Goal: Browse casually: Explore the website without a specific task or goal

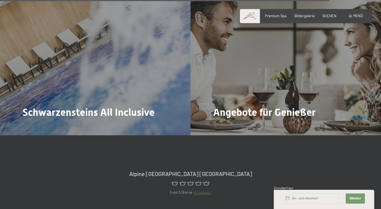
scroll to position [1882, 0]
click at [303, 14] on span "Bildergalerie" at bounding box center [304, 15] width 20 height 5
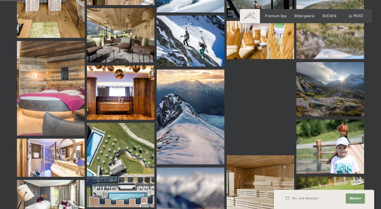
scroll to position [508, 0]
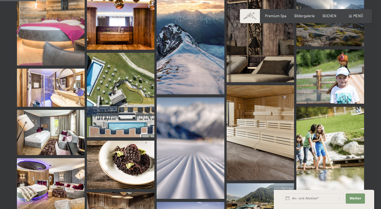
click at [135, 120] on label "Einwilligung Marketing*" at bounding box center [157, 121] width 49 height 6
click at [133, 120] on input "Einwilligung Marketing*" at bounding box center [130, 121] width 6 height 6
checkbox input "false"
click at [128, 129] on img at bounding box center [121, 95] width 68 height 84
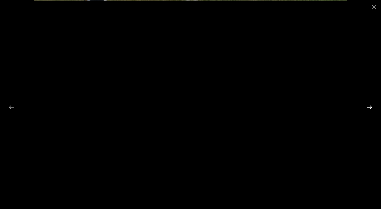
click at [368, 108] on button "Next slide" at bounding box center [370, 107] width 12 height 11
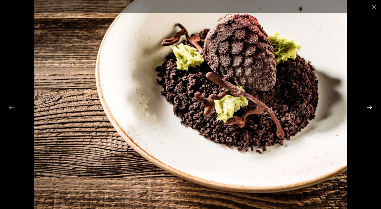
click at [368, 108] on button "Next slide" at bounding box center [370, 107] width 12 height 11
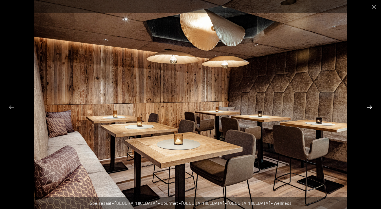
click at [368, 108] on button "Next slide" at bounding box center [370, 107] width 12 height 11
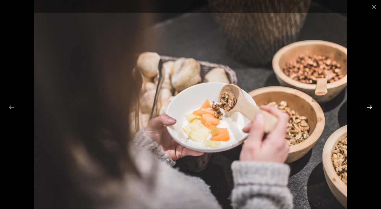
click at [368, 108] on button "Next slide" at bounding box center [370, 107] width 12 height 11
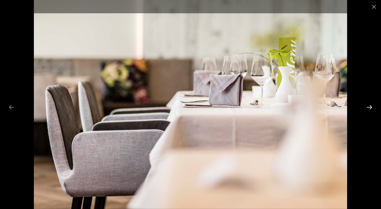
click at [368, 108] on button "Next slide" at bounding box center [370, 107] width 12 height 11
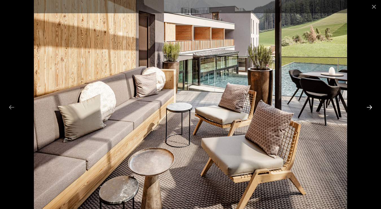
click at [368, 108] on button "Next slide" at bounding box center [370, 107] width 12 height 11
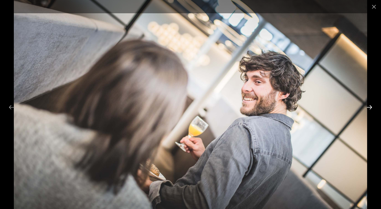
click at [368, 108] on button "Next slide" at bounding box center [370, 107] width 12 height 11
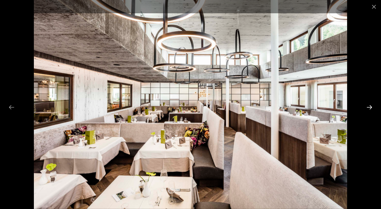
click at [368, 108] on button "Next slide" at bounding box center [370, 107] width 12 height 11
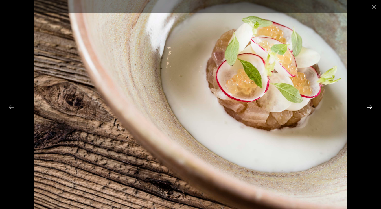
click at [368, 108] on button "Next slide" at bounding box center [370, 107] width 12 height 11
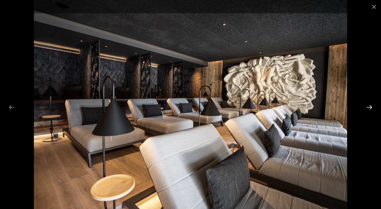
click at [368, 108] on button "Next slide" at bounding box center [370, 107] width 12 height 11
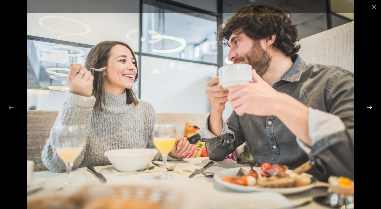
click at [368, 108] on button "Next slide" at bounding box center [370, 107] width 12 height 11
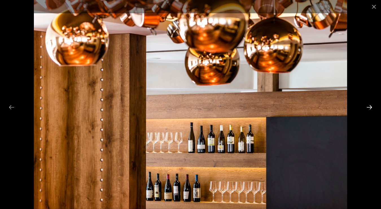
click at [368, 108] on button "Next slide" at bounding box center [370, 107] width 12 height 11
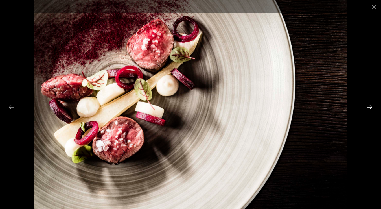
click at [368, 108] on button "Next slide" at bounding box center [370, 107] width 12 height 11
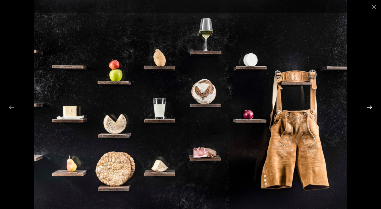
click at [368, 108] on button "Next slide" at bounding box center [370, 107] width 12 height 11
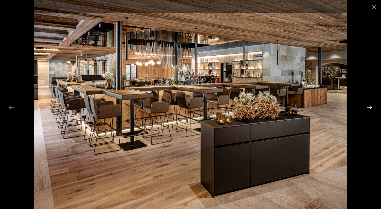
click at [368, 108] on button "Next slide" at bounding box center [370, 107] width 12 height 11
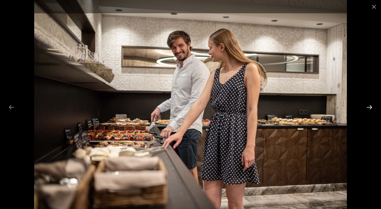
click at [368, 108] on button "Next slide" at bounding box center [370, 107] width 12 height 11
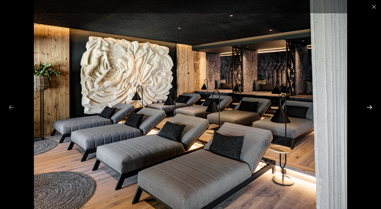
click at [368, 108] on button "Next slide" at bounding box center [370, 107] width 12 height 11
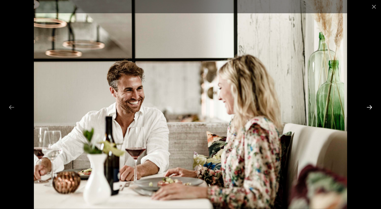
click at [368, 108] on button "Next slide" at bounding box center [370, 107] width 12 height 11
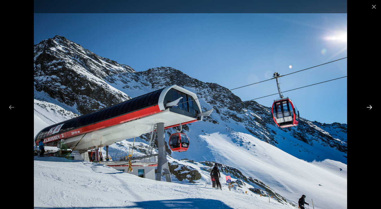
click at [367, 108] on button "Next slide" at bounding box center [370, 107] width 12 height 11
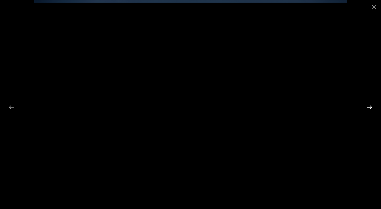
click at [367, 108] on button "Next slide" at bounding box center [370, 107] width 12 height 11
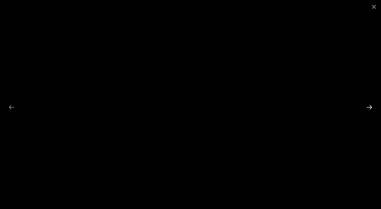
click at [371, 109] on button "Next slide" at bounding box center [370, 107] width 12 height 11
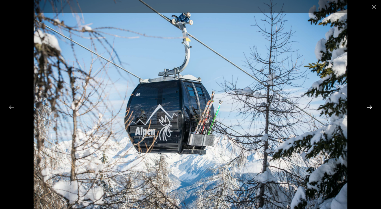
click at [371, 109] on button "Next slide" at bounding box center [370, 107] width 12 height 11
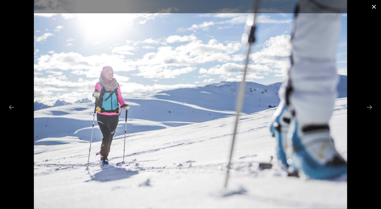
click at [376, 7] on button "Close gallery" at bounding box center [374, 6] width 14 height 13
